Goal: Complete application form: Complete application form

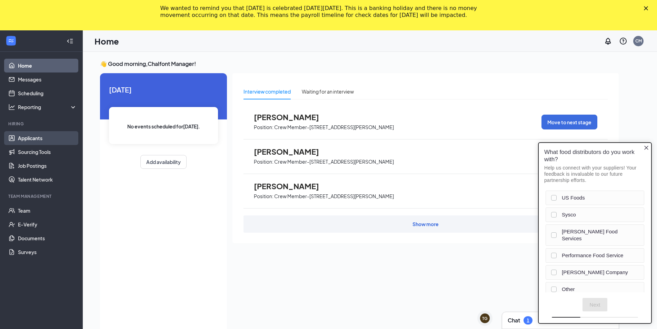
click at [38, 145] on link "Applicants" at bounding box center [47, 138] width 59 height 14
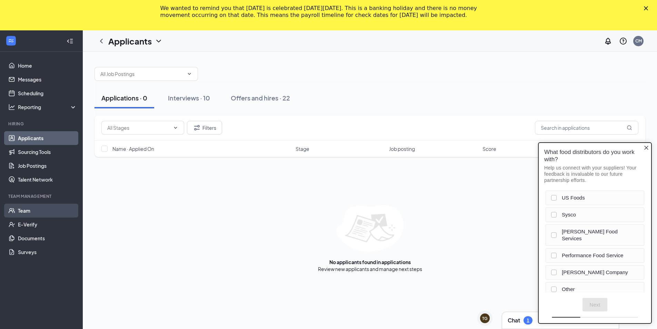
click at [32, 213] on link "Team" at bounding box center [47, 211] width 59 height 14
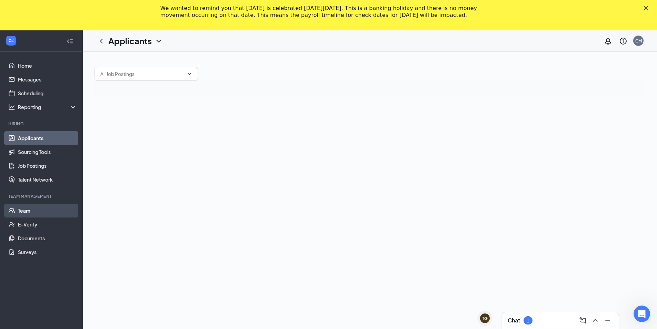
click at [32, 212] on link "Team" at bounding box center [47, 211] width 59 height 14
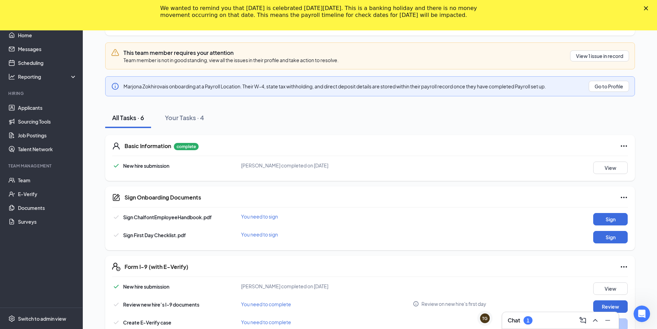
scroll to position [117, 0]
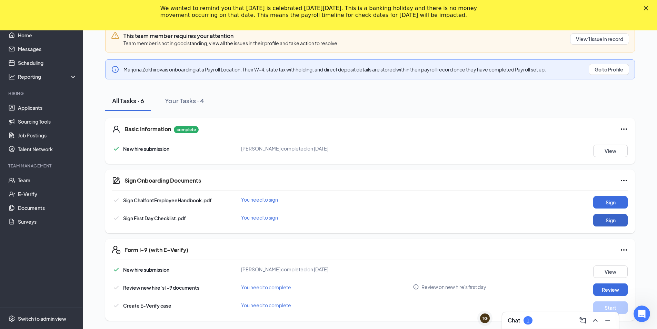
click at [612, 219] on button "Sign" at bounding box center [610, 220] width 34 height 12
click at [599, 204] on button "Sign" at bounding box center [610, 202] width 34 height 12
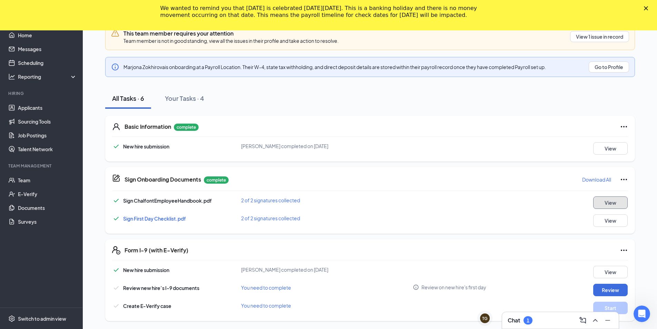
scroll to position [120, 0]
click at [596, 294] on button "Review" at bounding box center [610, 289] width 34 height 12
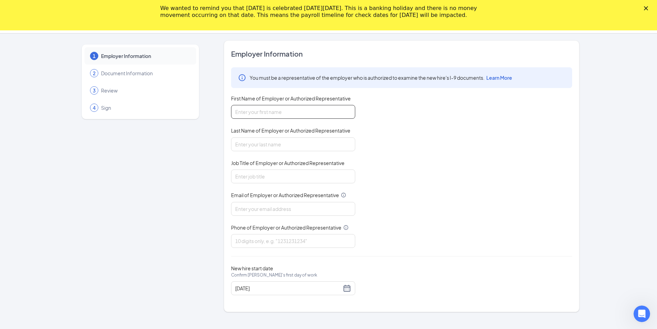
click at [270, 112] on input "First Name of Employer or Authorized Representative" at bounding box center [293, 112] width 124 height 14
type input "Tyrone"
type input "Brown"
type input "SMIT"
type input "b"
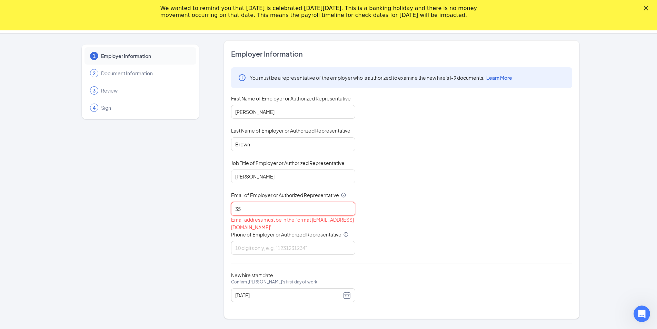
type input "358083@shilallc.com"
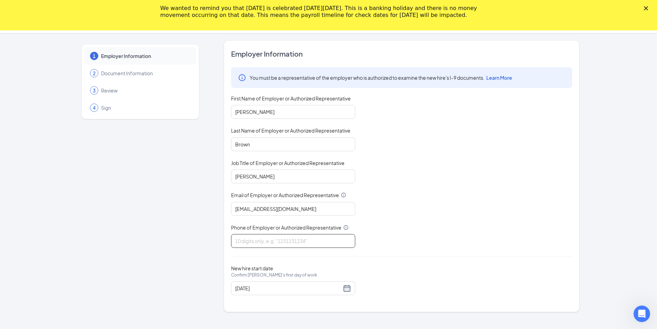
click at [252, 237] on input "Phone of Employer or Authorized Representative" at bounding box center [293, 241] width 124 height 14
type input "5705752197"
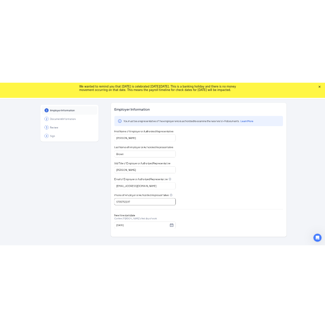
scroll to position [0, 0]
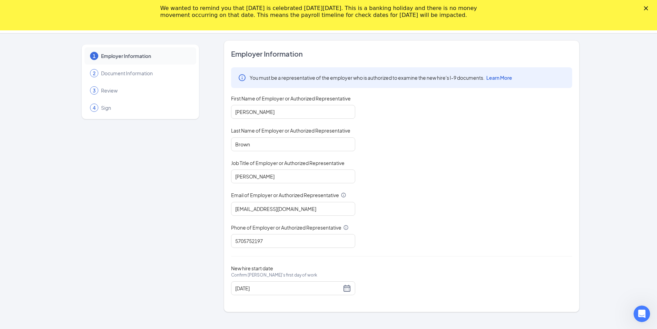
click at [651, 7] on div "Close" at bounding box center [647, 8] width 7 height 4
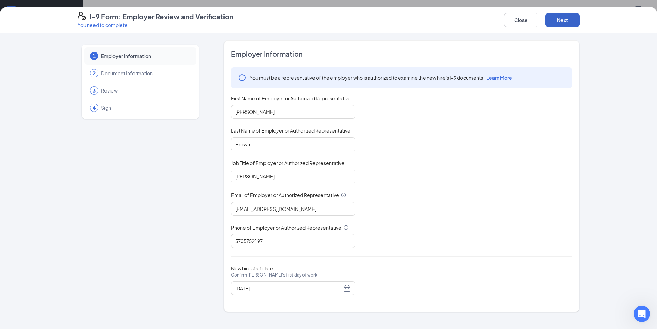
click at [550, 24] on button "Next" at bounding box center [562, 20] width 34 height 14
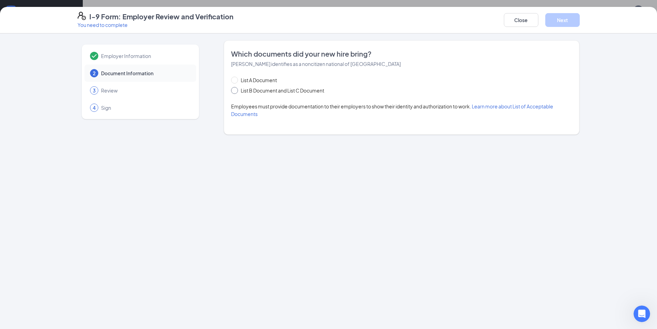
click at [269, 93] on span "List B Document and List C Document" at bounding box center [282, 91] width 89 height 8
click at [236, 92] on input "List B Document and List C Document" at bounding box center [233, 89] width 5 height 5
radio input "true"
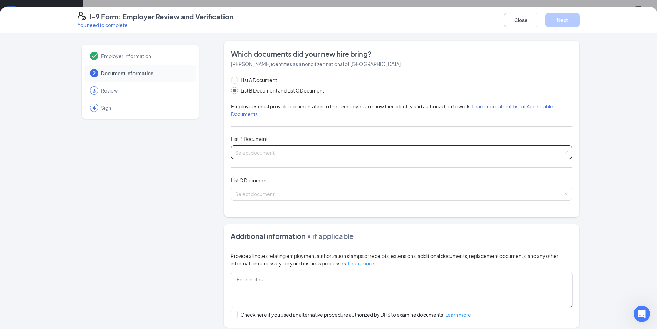
click at [301, 154] on input "search" at bounding box center [399, 151] width 328 height 10
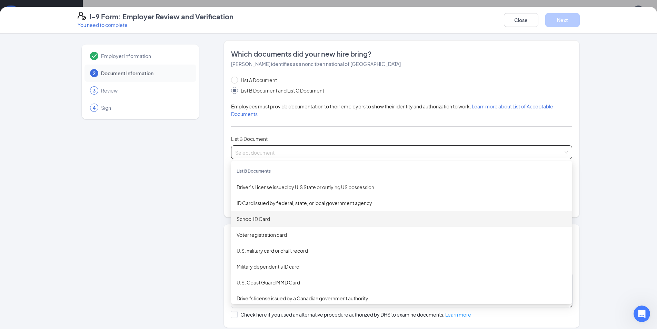
click at [259, 221] on div "School ID Card" at bounding box center [402, 219] width 330 height 8
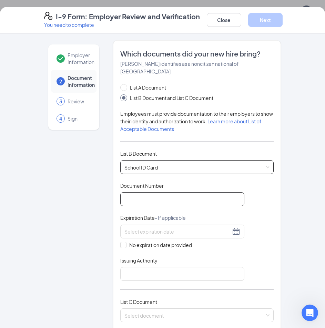
click at [159, 199] on input "Document Number" at bounding box center [182, 199] width 124 height 14
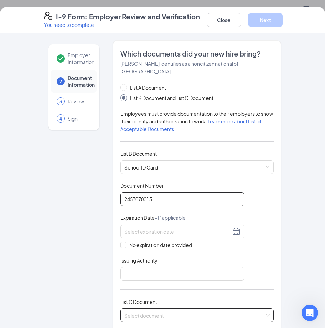
scroll to position [138, 0]
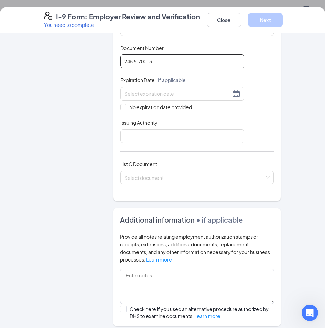
type input "2453070013"
click at [132, 111] on div "Document Title School ID Card Document Number 2453070013 Expiration Date - If a…" at bounding box center [197, 93] width 154 height 99
click at [133, 107] on span "No expiration date provided" at bounding box center [161, 107] width 68 height 8
click at [125, 107] on input "No expiration date provided" at bounding box center [122, 106] width 5 height 5
checkbox input "true"
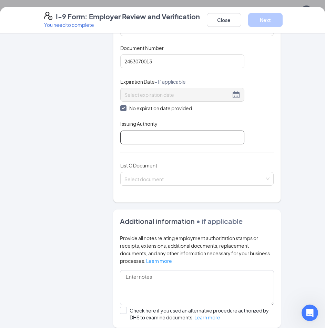
click at [133, 140] on input "Issuing Authority" at bounding box center [182, 138] width 124 height 14
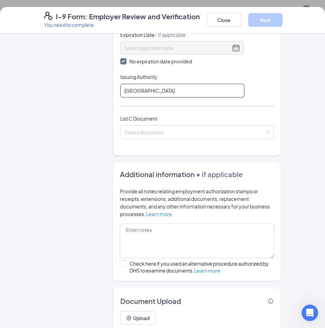
scroll to position [172, 0]
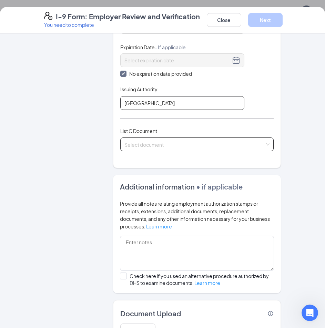
type input "Lenape Middle School"
click at [137, 144] on input "search" at bounding box center [195, 143] width 140 height 10
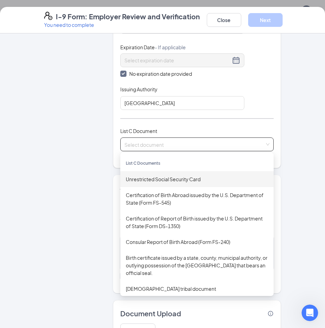
click at [153, 184] on div "Unrestricted Social Security Card" at bounding box center [197, 179] width 154 height 16
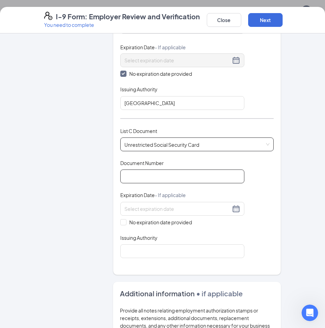
click at [144, 172] on input "Document Number" at bounding box center [182, 177] width 124 height 14
paste input "180-29-6914"
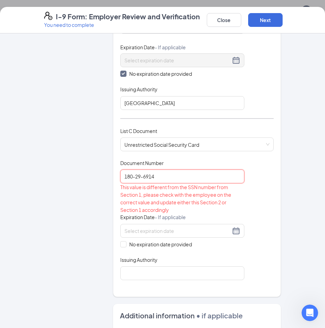
click at [134, 175] on input "180-29-6914" at bounding box center [182, 177] width 124 height 14
click at [140, 179] on input "18029-6914" at bounding box center [182, 177] width 124 height 14
click at [184, 196] on div "This value is different from the SSN number from Section 1, please check with t…" at bounding box center [182, 199] width 124 height 30
click at [91, 196] on div "Employer Information 2 Document Information 3 Review 4 Sign" at bounding box center [73, 182] width 59 height 628
click at [161, 145] on span "Unrestricted Social Security Card" at bounding box center [197, 144] width 145 height 13
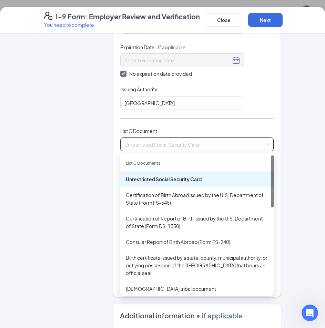
click at [161, 145] on span "Unrestricted Social Security Card" at bounding box center [197, 144] width 145 height 13
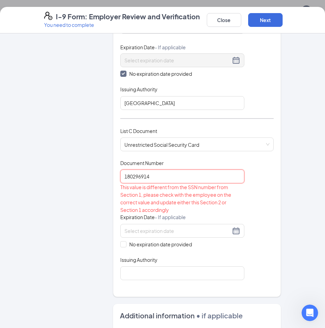
click at [168, 179] on input "180296914" at bounding box center [182, 177] width 124 height 14
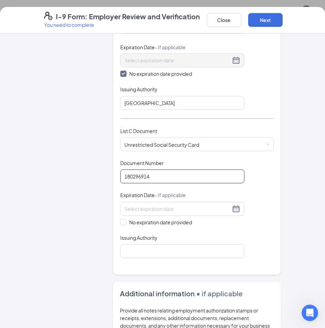
type input "180296914"
click at [107, 176] on div "Employer Information 2 Document Information 3 Review 4 Sign Which documents did…" at bounding box center [162, 171] width 237 height 606
click at [127, 226] on span "No expiration date provided" at bounding box center [161, 223] width 68 height 8
click at [125, 224] on input "No expiration date provided" at bounding box center [122, 221] width 5 height 5
checkbox input "true"
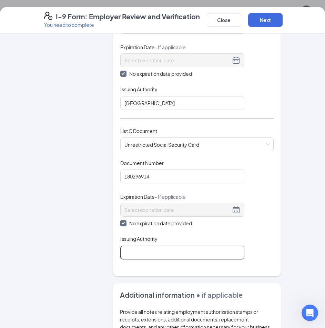
click at [140, 247] on input "Issuing Authority" at bounding box center [182, 253] width 124 height 14
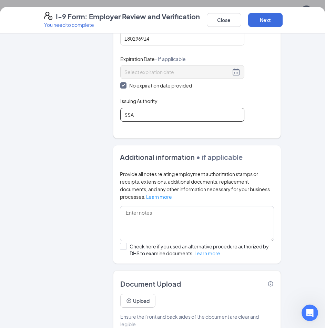
scroll to position [326, 0]
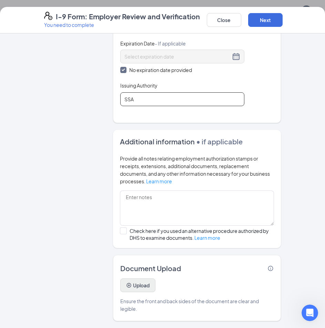
type input "SSA"
click at [143, 289] on button "Upload" at bounding box center [137, 286] width 35 height 14
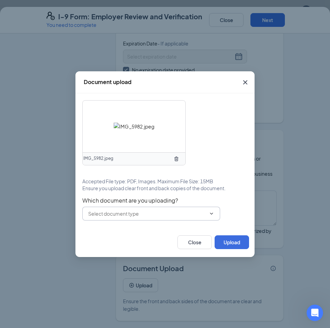
click at [133, 219] on span at bounding box center [151, 214] width 138 height 14
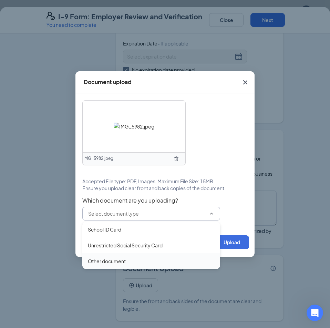
click at [116, 260] on div "Other document" at bounding box center [107, 262] width 38 height 8
type input "Other document"
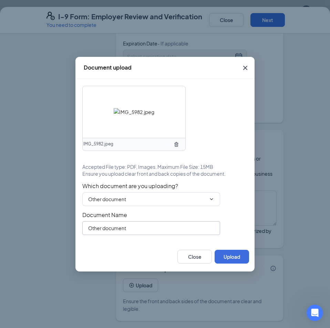
click at [126, 223] on input "Other document" at bounding box center [151, 228] width 138 height 14
drag, startPoint x: 135, startPoint y: 227, endPoint x: 24, endPoint y: 219, distance: 111.0
click at [24, 219] on div "Document upload IMG_5982.jpeg Accepted File type: PDF, Images. Maximum File Siz…" at bounding box center [165, 164] width 330 height 328
type input "Work Permit"
click at [238, 259] on button "Upload" at bounding box center [232, 257] width 34 height 14
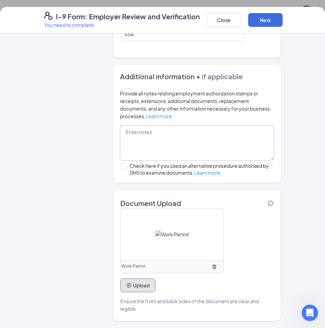
scroll to position [103, 0]
click at [273, 13] on button "Next" at bounding box center [265, 20] width 34 height 14
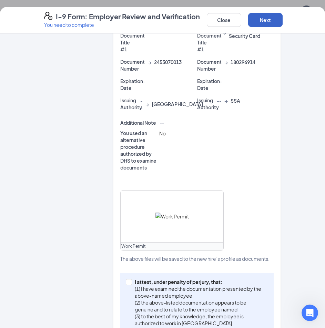
scroll to position [249, 0]
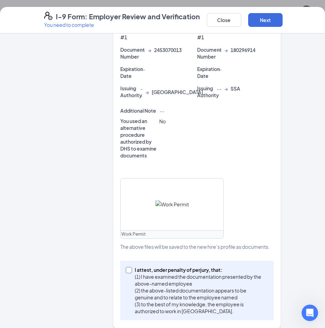
click at [127, 267] on input "I attest, under penalty of perjury, that: (1) I have examined the documentation…" at bounding box center [128, 269] width 5 height 5
checkbox input "true"
click at [269, 20] on button "Next" at bounding box center [265, 20] width 34 height 14
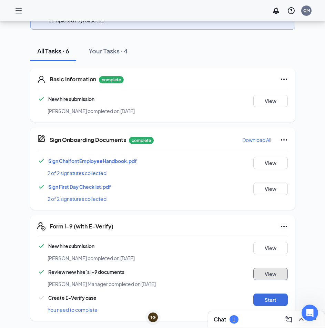
scroll to position [165, 0]
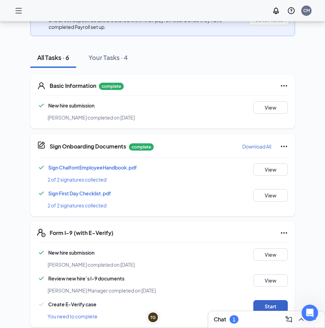
click at [265, 300] on button "Start" at bounding box center [271, 306] width 34 height 12
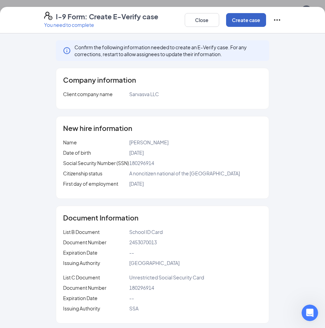
click at [252, 25] on button "Create case" at bounding box center [246, 20] width 40 height 14
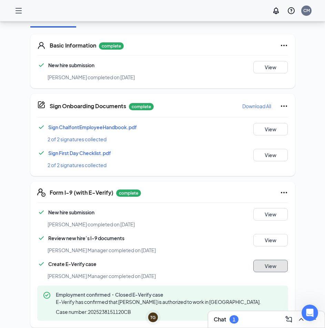
scroll to position [206, 0]
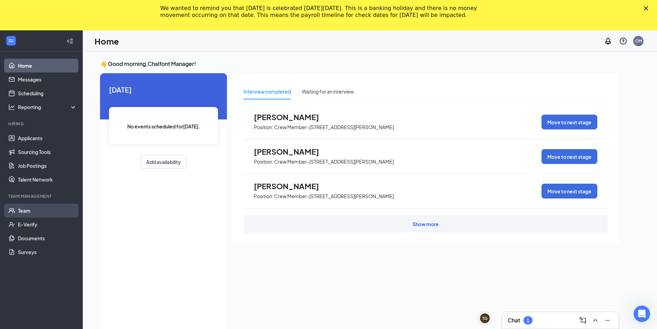
click at [31, 208] on link "Team" at bounding box center [47, 211] width 59 height 14
